Goal: Navigation & Orientation: Find specific page/section

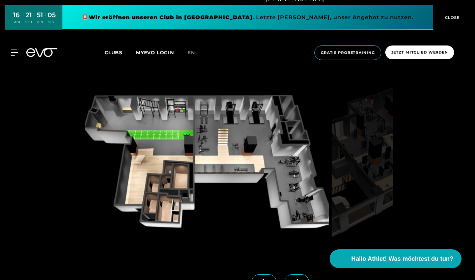
scroll to position [531, 0]
click at [121, 55] on span "Clubs" at bounding box center [113, 53] width 18 height 6
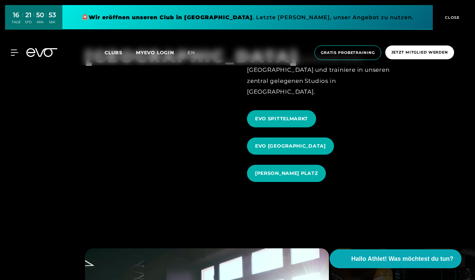
scroll to position [741, 0]
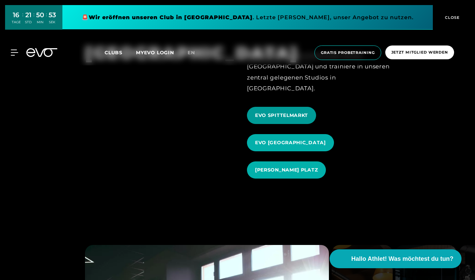
click at [287, 113] on span "EVO SPITTELMARKT" at bounding box center [281, 115] width 69 height 17
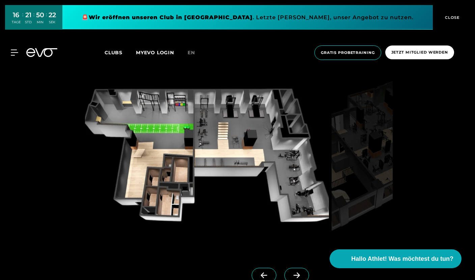
scroll to position [592, 0]
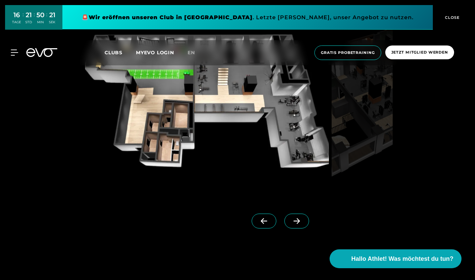
click at [284, 227] on span at bounding box center [296, 221] width 25 height 15
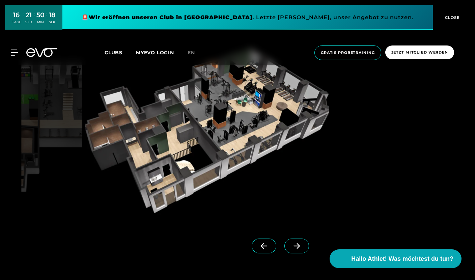
scroll to position [562, 0]
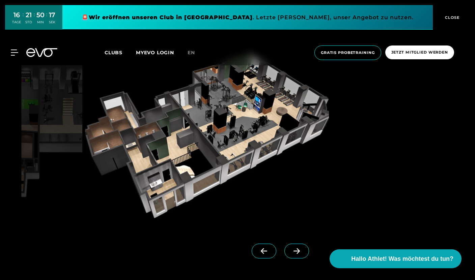
click at [284, 261] on link at bounding box center [297, 257] width 27 height 27
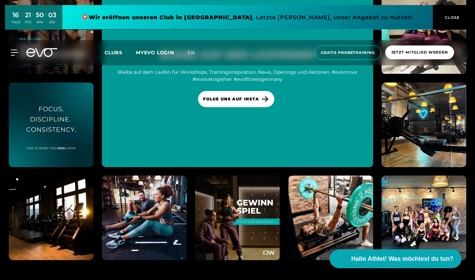
scroll to position [3541, 0]
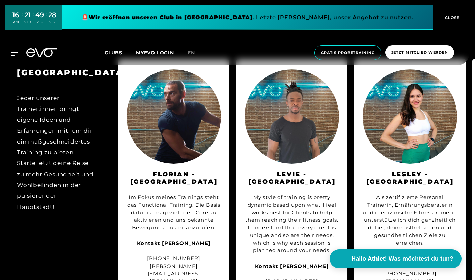
scroll to position [683, 0]
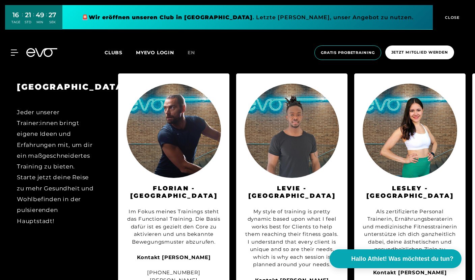
click at [66, 202] on div "Jeder unserer Trainer:innen bringt eigene Ideen und Erfahrungen mit, um dir ein…" at bounding box center [56, 167] width 78 height 120
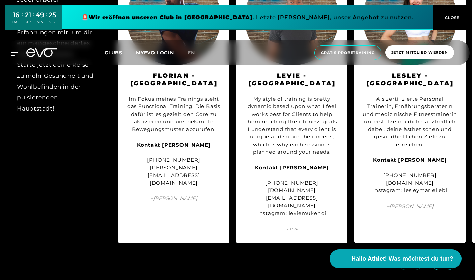
scroll to position [803, 0]
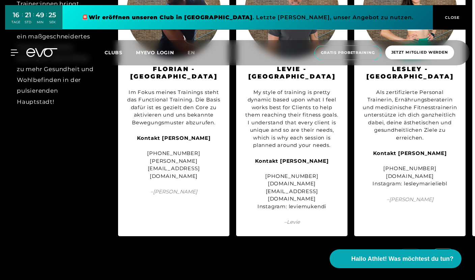
click at [447, 245] on div at bounding box center [428, 262] width 94 height 38
click at [446, 248] on span at bounding box center [442, 255] width 25 height 15
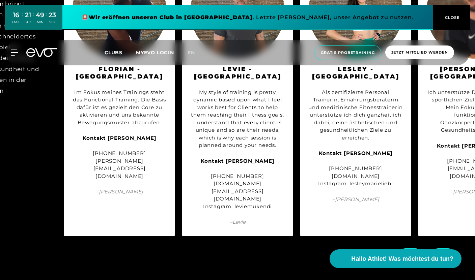
click at [446, 248] on span at bounding box center [442, 255] width 25 height 15
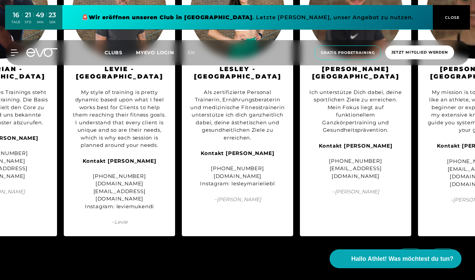
click at [446, 248] on span at bounding box center [442, 255] width 25 height 15
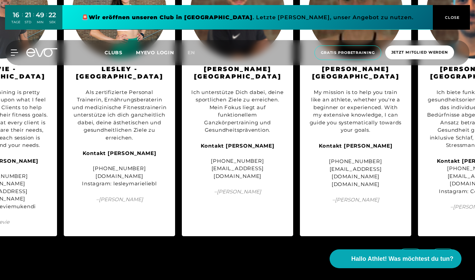
click at [446, 248] on span at bounding box center [442, 255] width 25 height 15
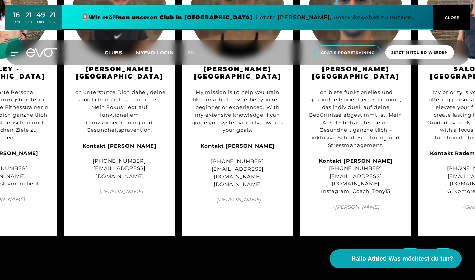
click at [446, 248] on span at bounding box center [442, 255] width 25 height 15
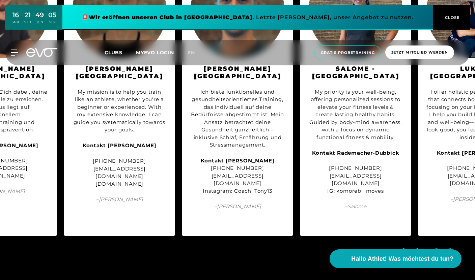
scroll to position [805, 0]
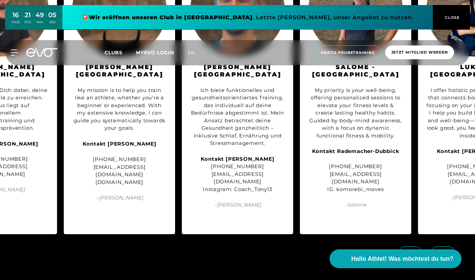
click at [447, 246] on span at bounding box center [442, 253] width 25 height 15
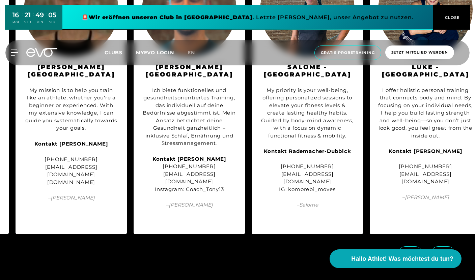
click at [447, 246] on span at bounding box center [442, 253] width 25 height 15
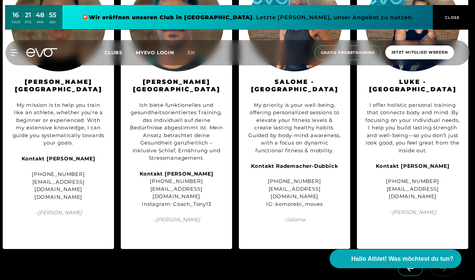
scroll to position [791, 0]
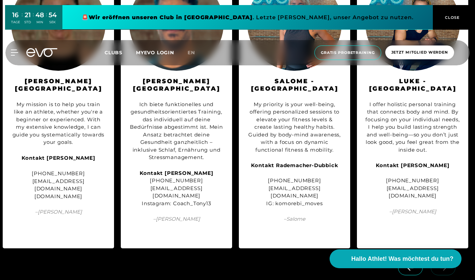
click at [405, 261] on span at bounding box center [410, 268] width 25 height 15
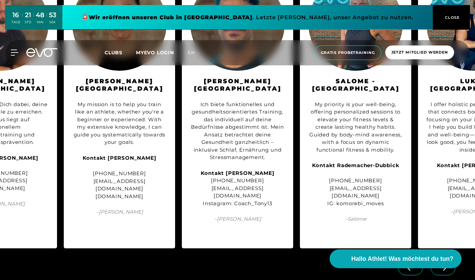
click at [405, 261] on span at bounding box center [410, 268] width 25 height 15
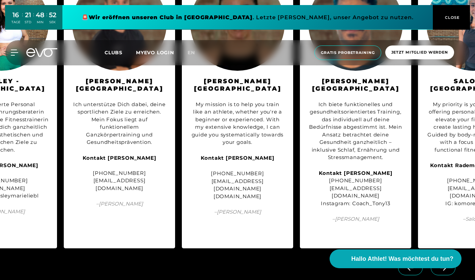
click at [405, 261] on span at bounding box center [410, 268] width 25 height 15
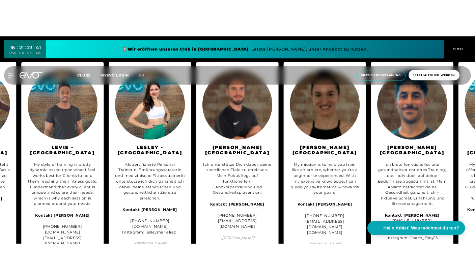
scroll to position [0, 290]
